Goal: Use online tool/utility: Utilize a website feature to perform a specific function

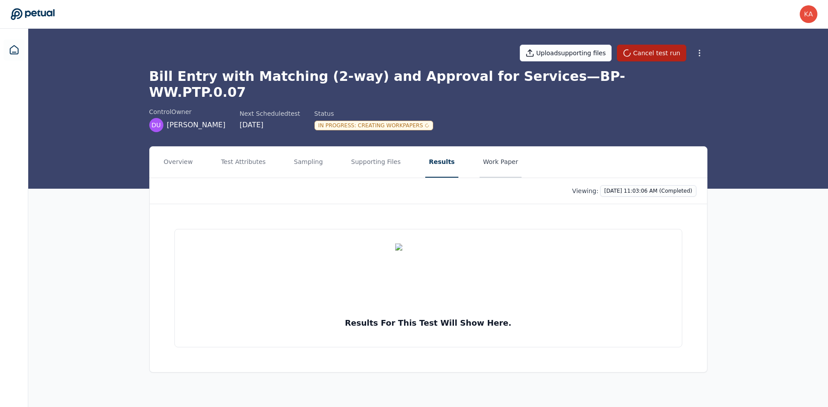
click at [480, 148] on button "Work Paper" at bounding box center [501, 162] width 42 height 31
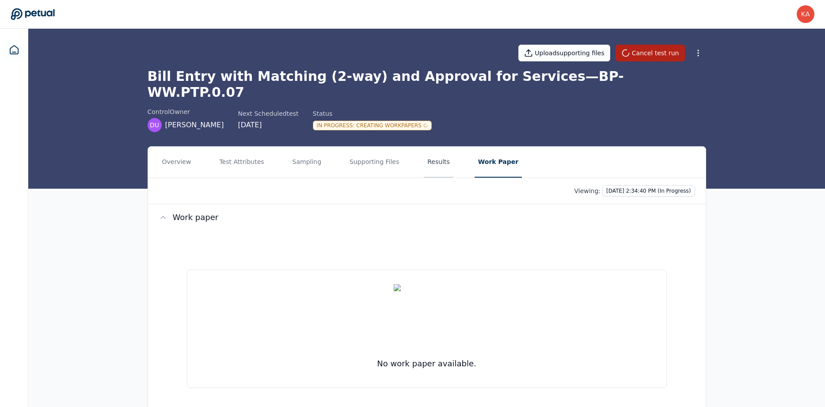
click at [434, 147] on button "Results" at bounding box center [439, 162] width 30 height 31
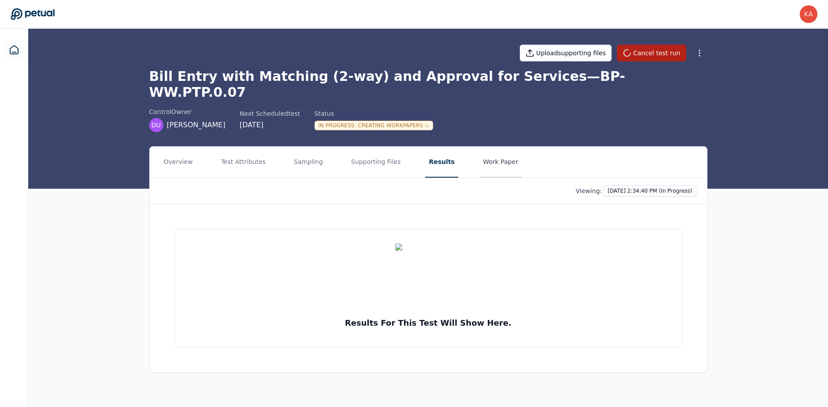
click at [480, 152] on button "Work Paper" at bounding box center [501, 162] width 42 height 31
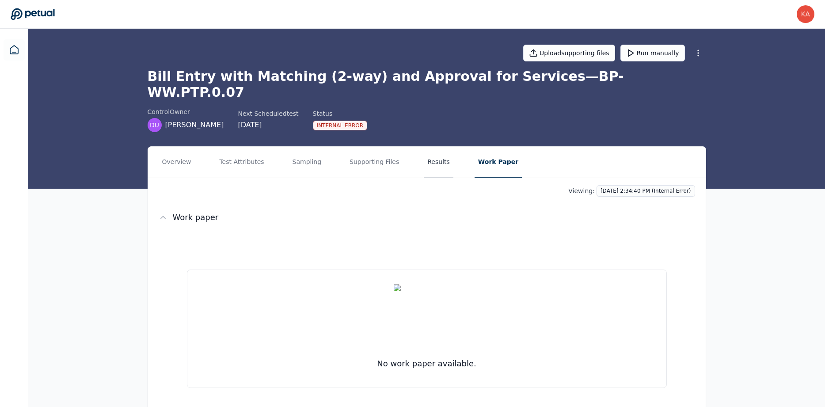
click at [434, 147] on button "Results" at bounding box center [439, 162] width 30 height 31
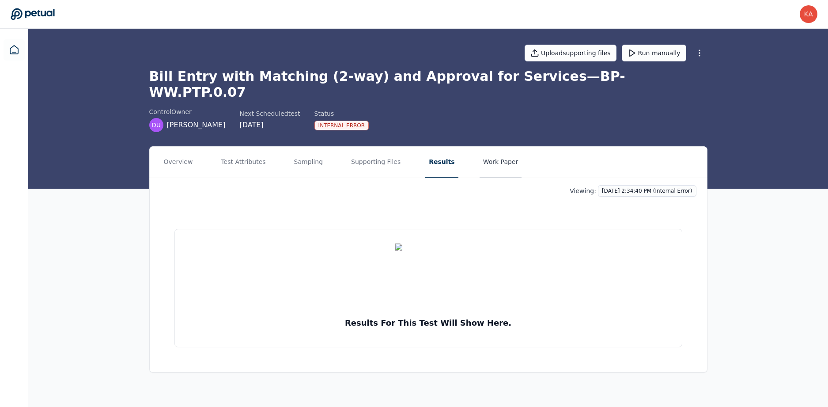
click at [480, 147] on button "Work Paper" at bounding box center [501, 162] width 42 height 31
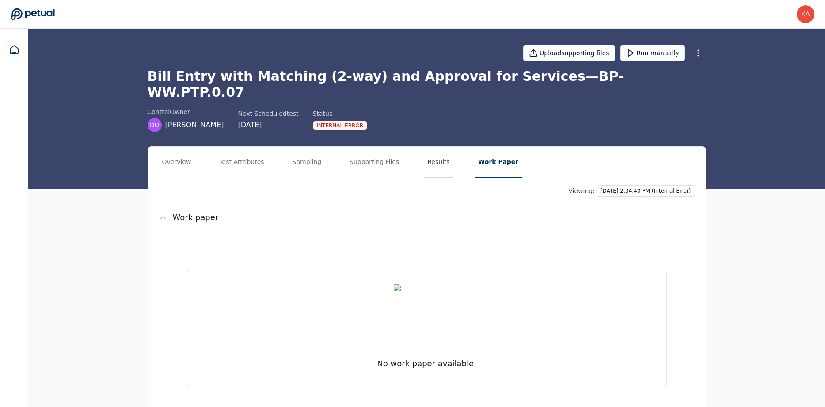
click at [426, 148] on button "Results" at bounding box center [439, 162] width 30 height 31
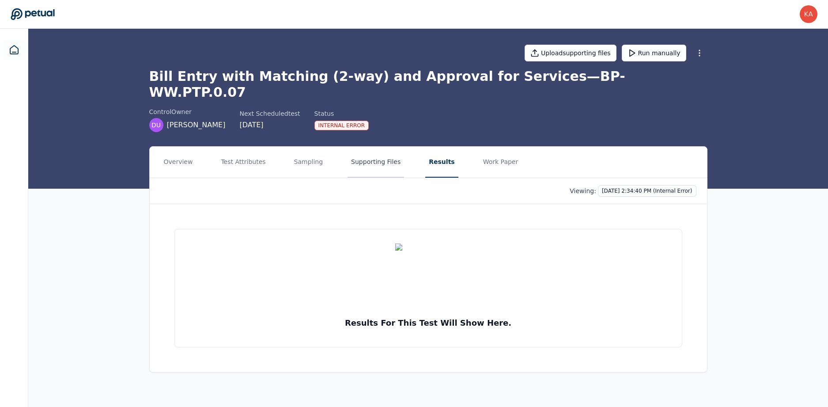
click at [380, 156] on button "Supporting Files" at bounding box center [376, 162] width 57 height 31
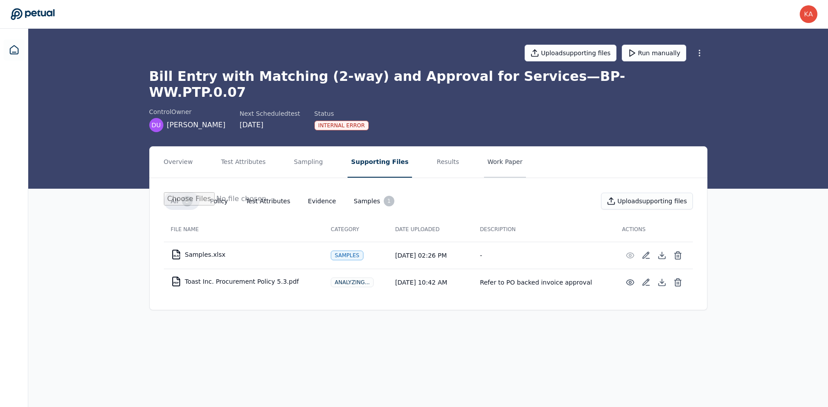
click at [494, 147] on button "Work Paper" at bounding box center [505, 162] width 42 height 31
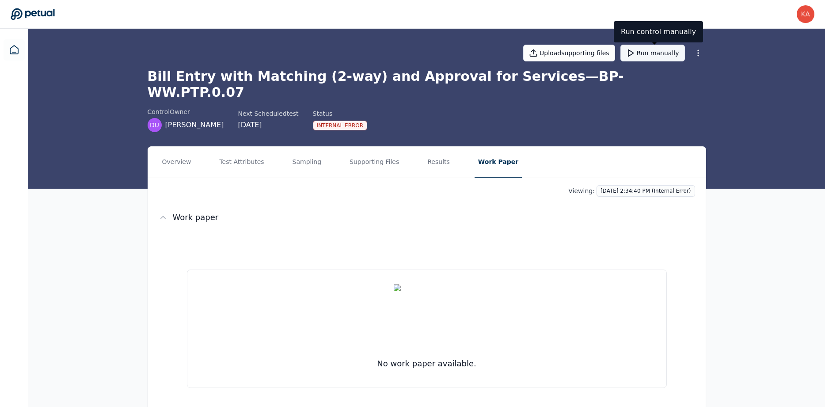
click at [658, 60] on button "Run manually" at bounding box center [652, 53] width 65 height 17
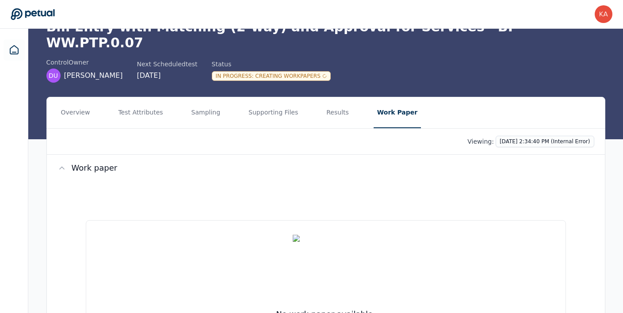
scroll to position [61, 0]
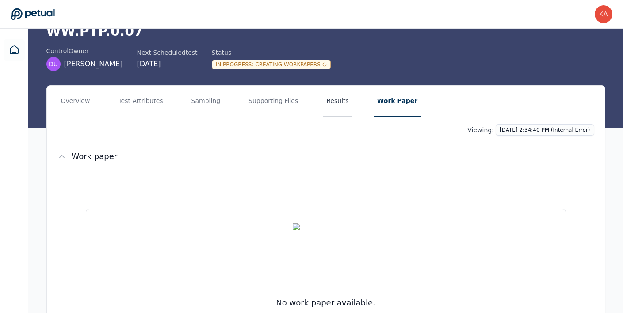
click at [323, 94] on button "Results" at bounding box center [338, 101] width 30 height 31
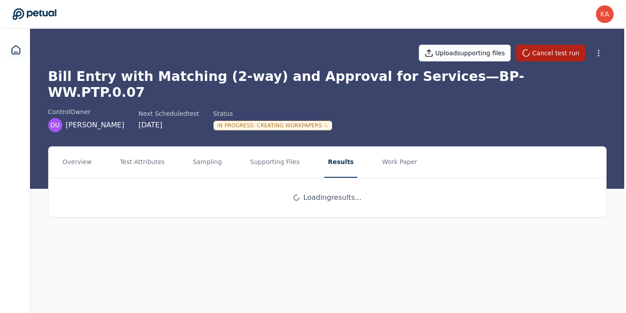
scroll to position [0, 0]
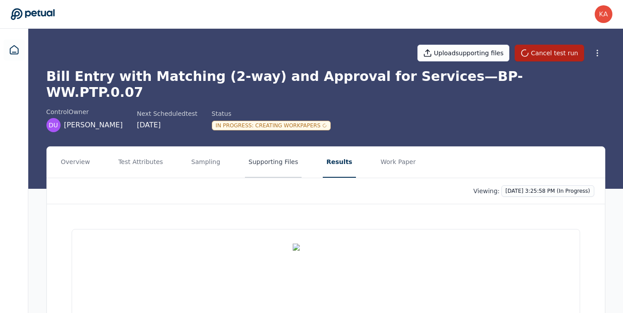
click at [261, 151] on button "Supporting Files" at bounding box center [273, 162] width 57 height 31
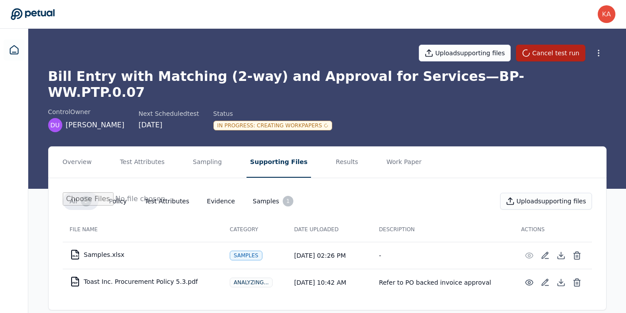
click at [306, 155] on nav "Overview Test Attributes Sampling Supporting Files Results Work Paper" at bounding box center [328, 162] width 558 height 31
